Goal: Browse casually: Explore the website without a specific task or goal

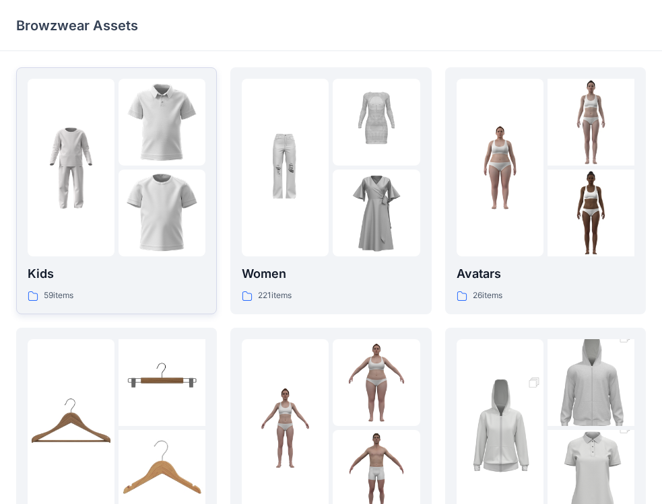
click at [186, 185] on img at bounding box center [161, 213] width 87 height 87
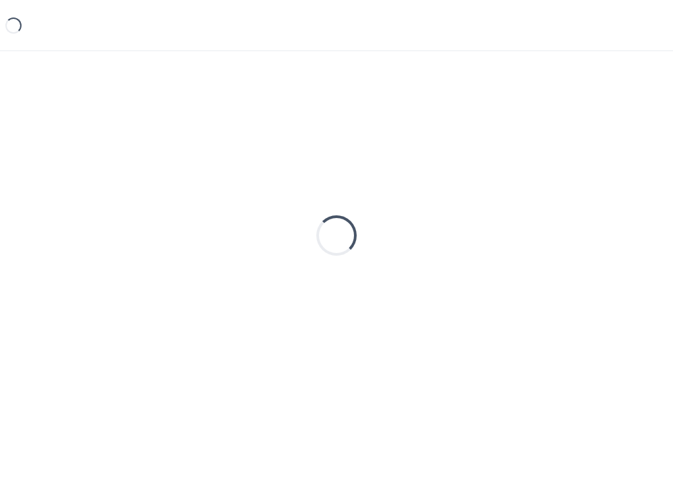
click at [186, 185] on div "Loading..." at bounding box center [336, 235] width 641 height 336
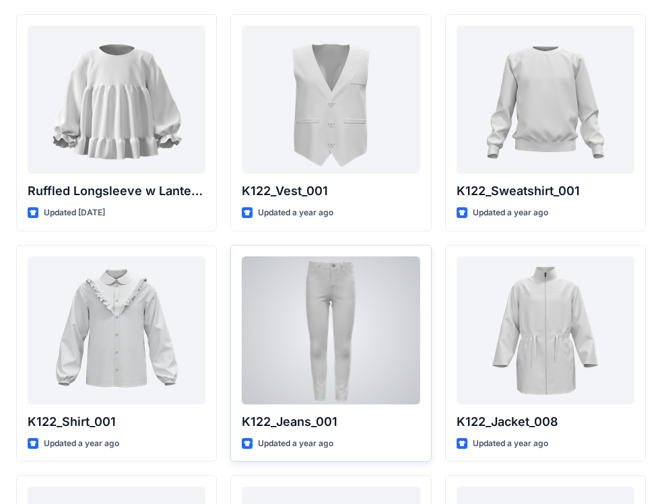
scroll to position [135, 0]
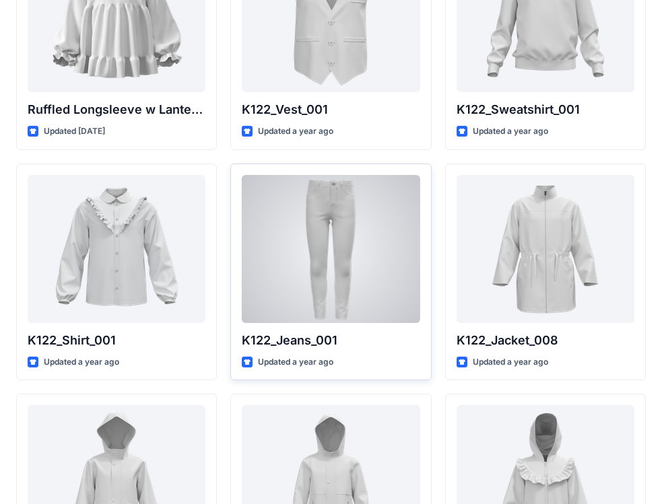
click at [309, 285] on div at bounding box center [331, 249] width 178 height 148
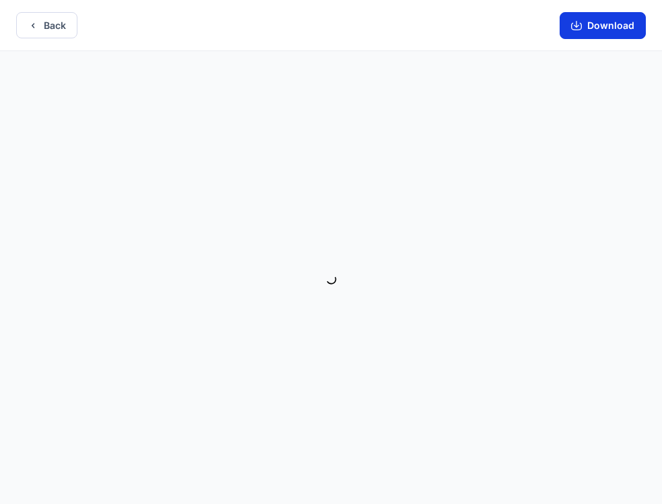
click at [578, 26] on icon "button" at bounding box center [576, 25] width 11 height 11
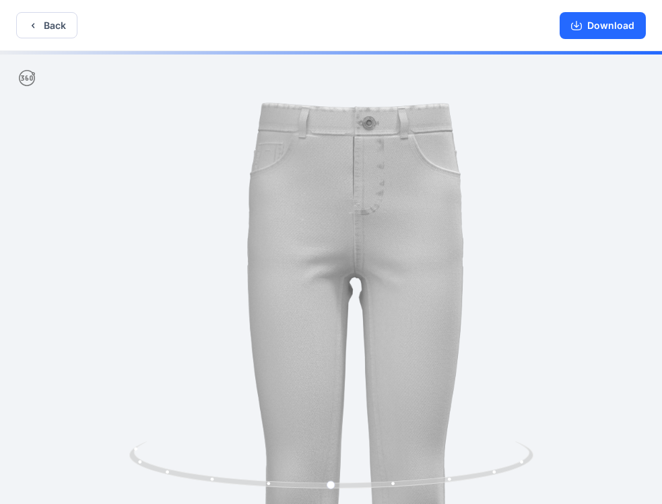
drag, startPoint x: 362, startPoint y: 102, endPoint x: 413, endPoint y: 304, distance: 207.6
click at [413, 304] on img at bounding box center [355, 406] width 710 height 710
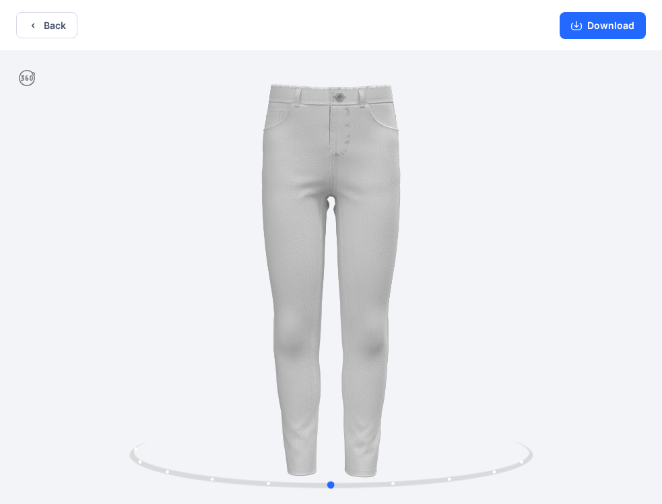
click at [491, 318] on div at bounding box center [331, 279] width 662 height 456
click at [26, 23] on button "Back" at bounding box center [46, 25] width 61 height 26
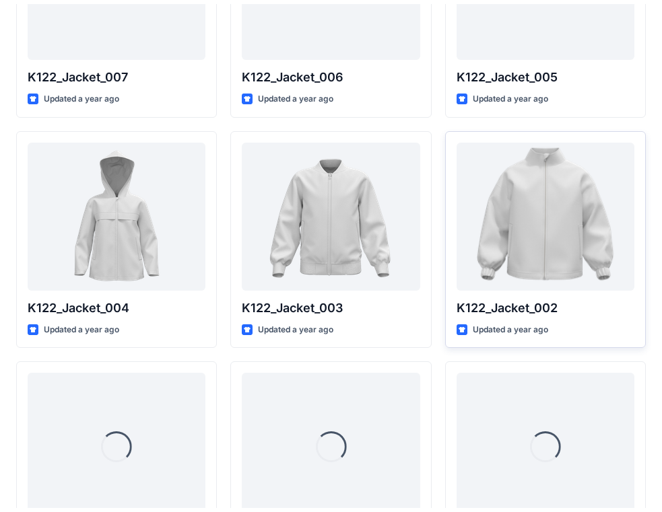
scroll to position [806, 0]
